Goal: Book appointment/travel/reservation

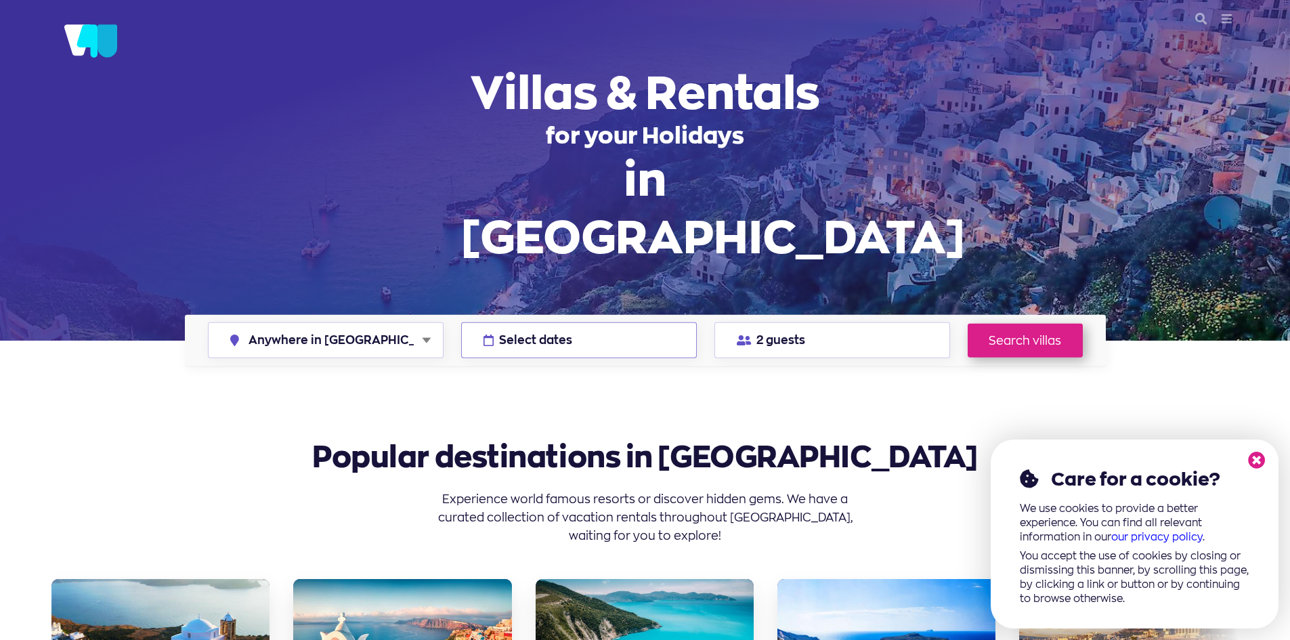
click at [527, 341] on span "Select dates" at bounding box center [535, 341] width 73 height 12
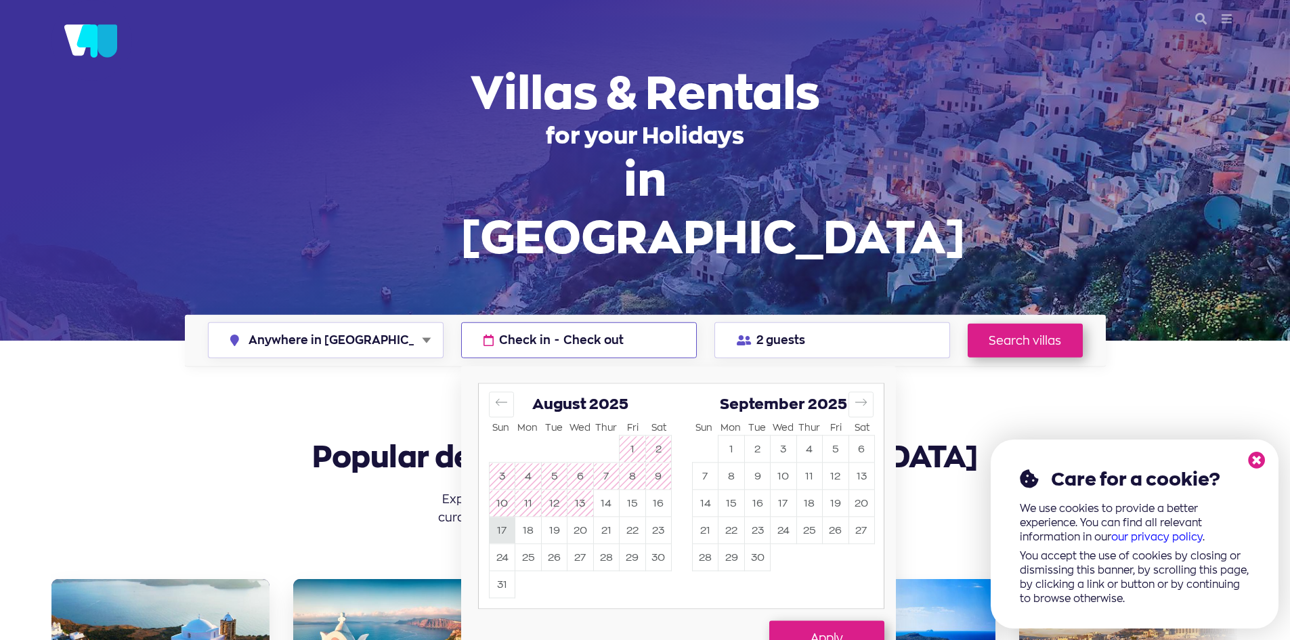
click at [502, 527] on button "17" at bounding box center [502, 530] width 25 height 26
click at [634, 536] on button "22" at bounding box center [632, 530] width 25 height 26
click at [792, 339] on span "2 guests" at bounding box center [780, 341] width 49 height 12
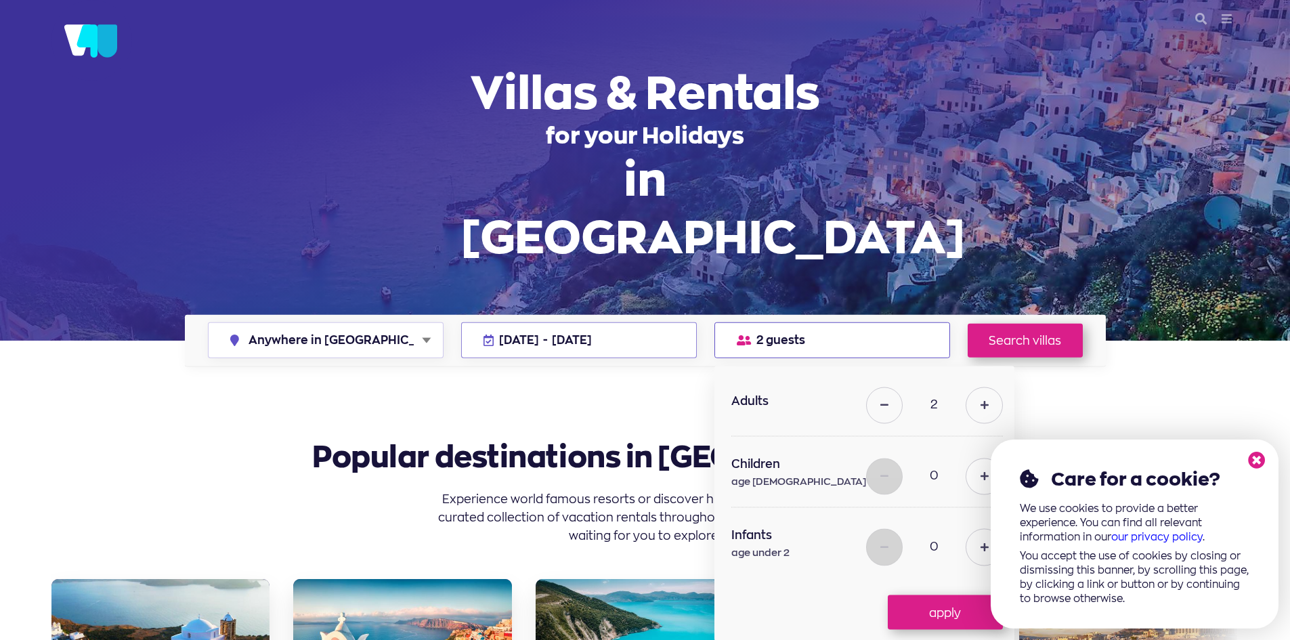
click at [980, 477] on icon at bounding box center [984, 475] width 8 height 9
type input "1"
click at [991, 340] on link "Search villas" at bounding box center [1025, 340] width 115 height 34
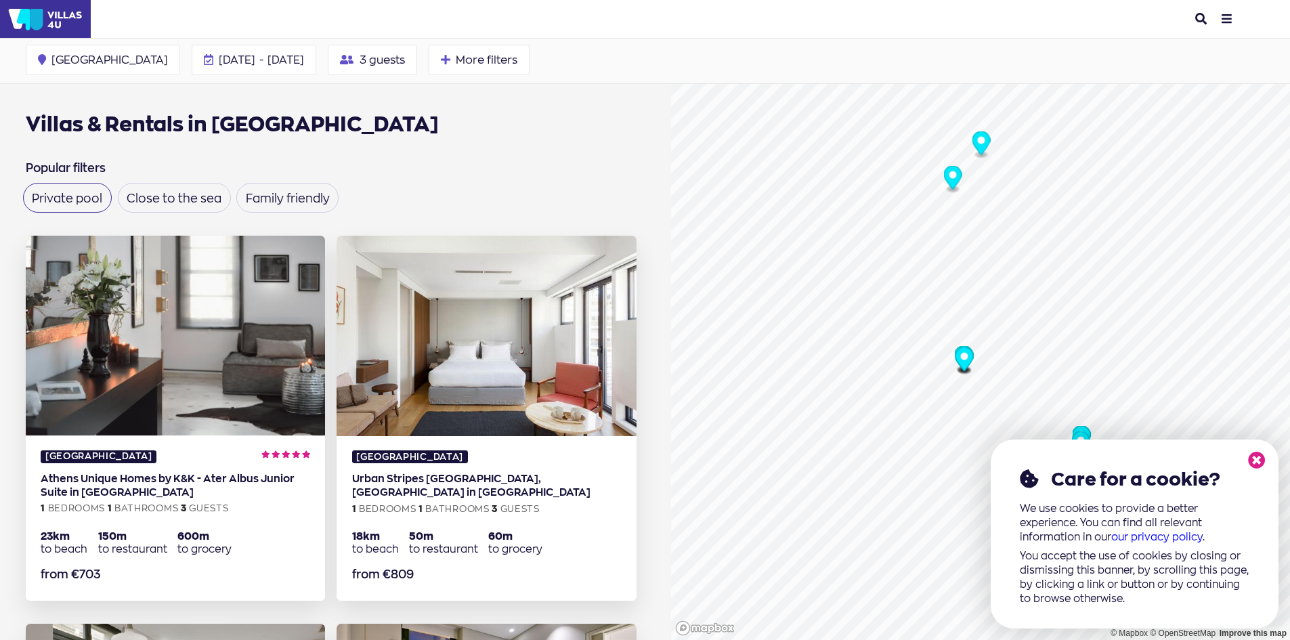
click at [71, 195] on label "Private pool" at bounding box center [67, 198] width 70 height 12
click at [41, 195] on input "Private pool" at bounding box center [36, 193] width 9 height 9
checkbox input "true"
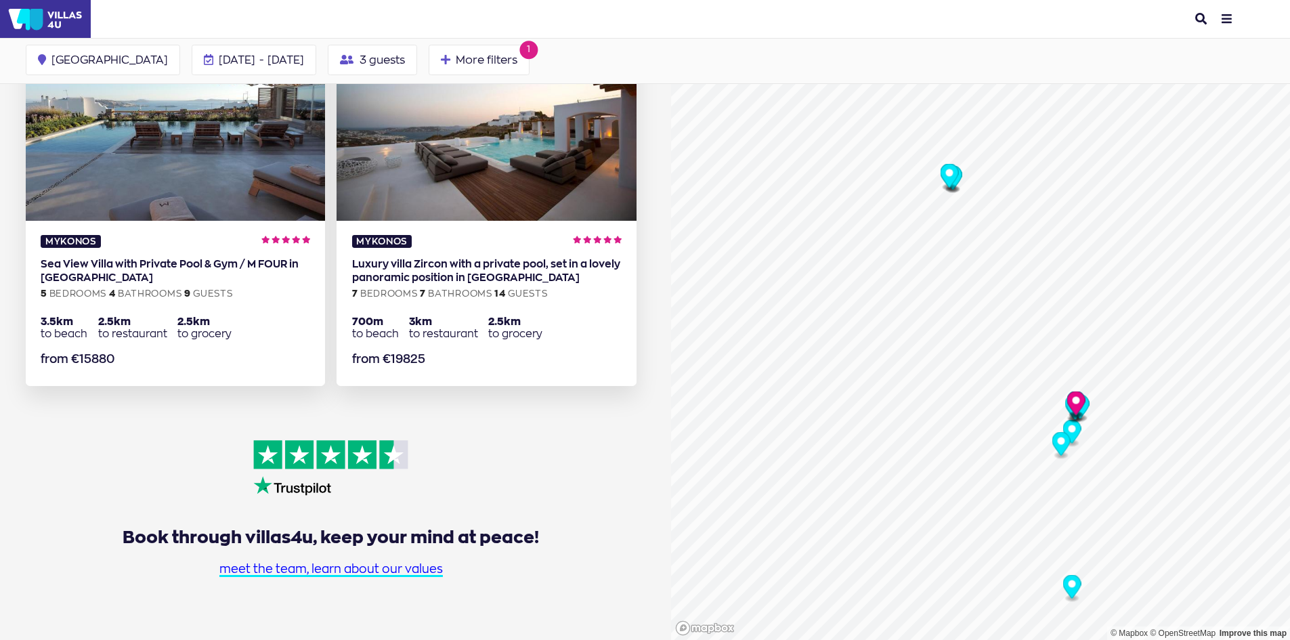
scroll to position [2985, 0]
